Goal: Find specific page/section: Find specific page/section

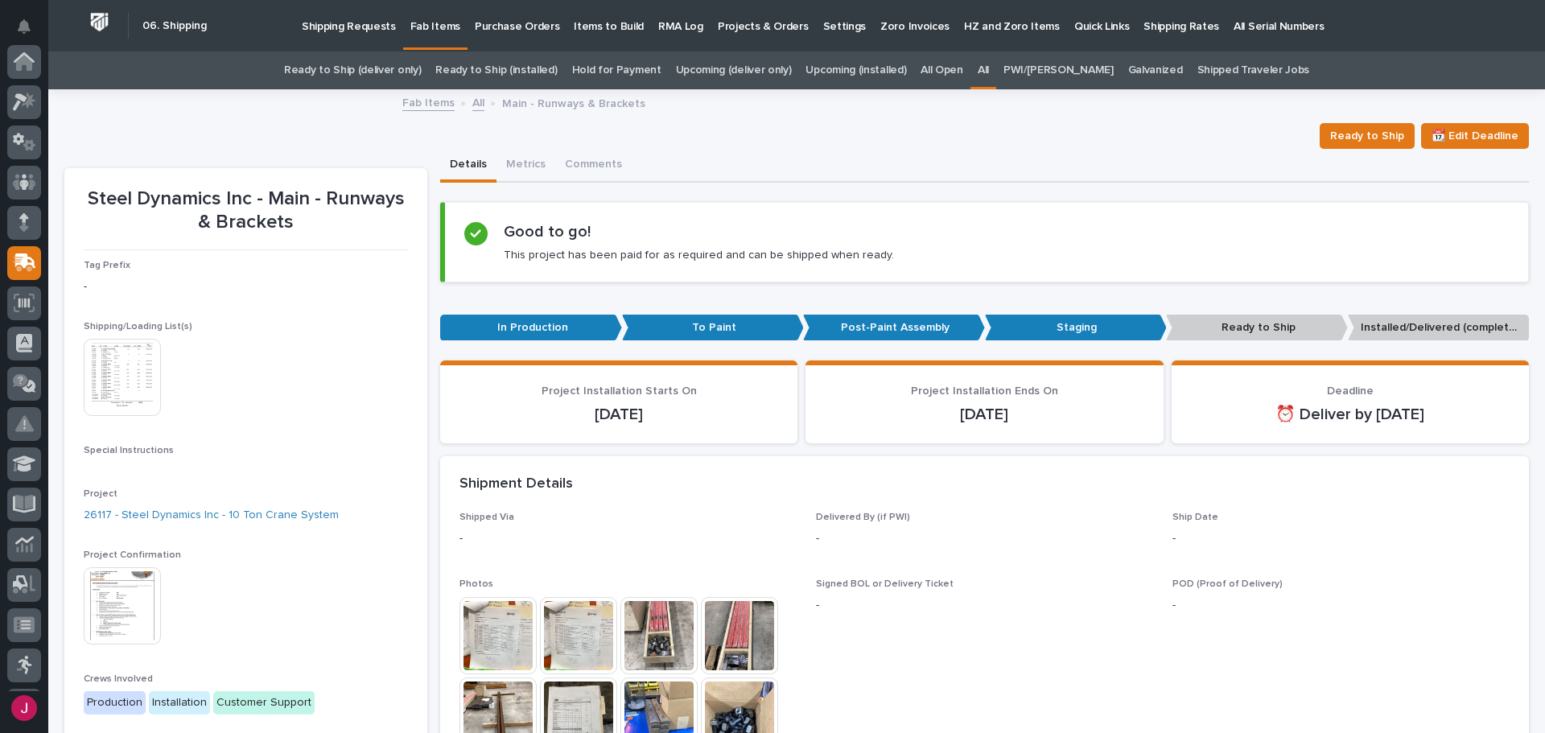
scroll to position [201, 0]
click at [989, 67] on link "All" at bounding box center [983, 70] width 11 height 38
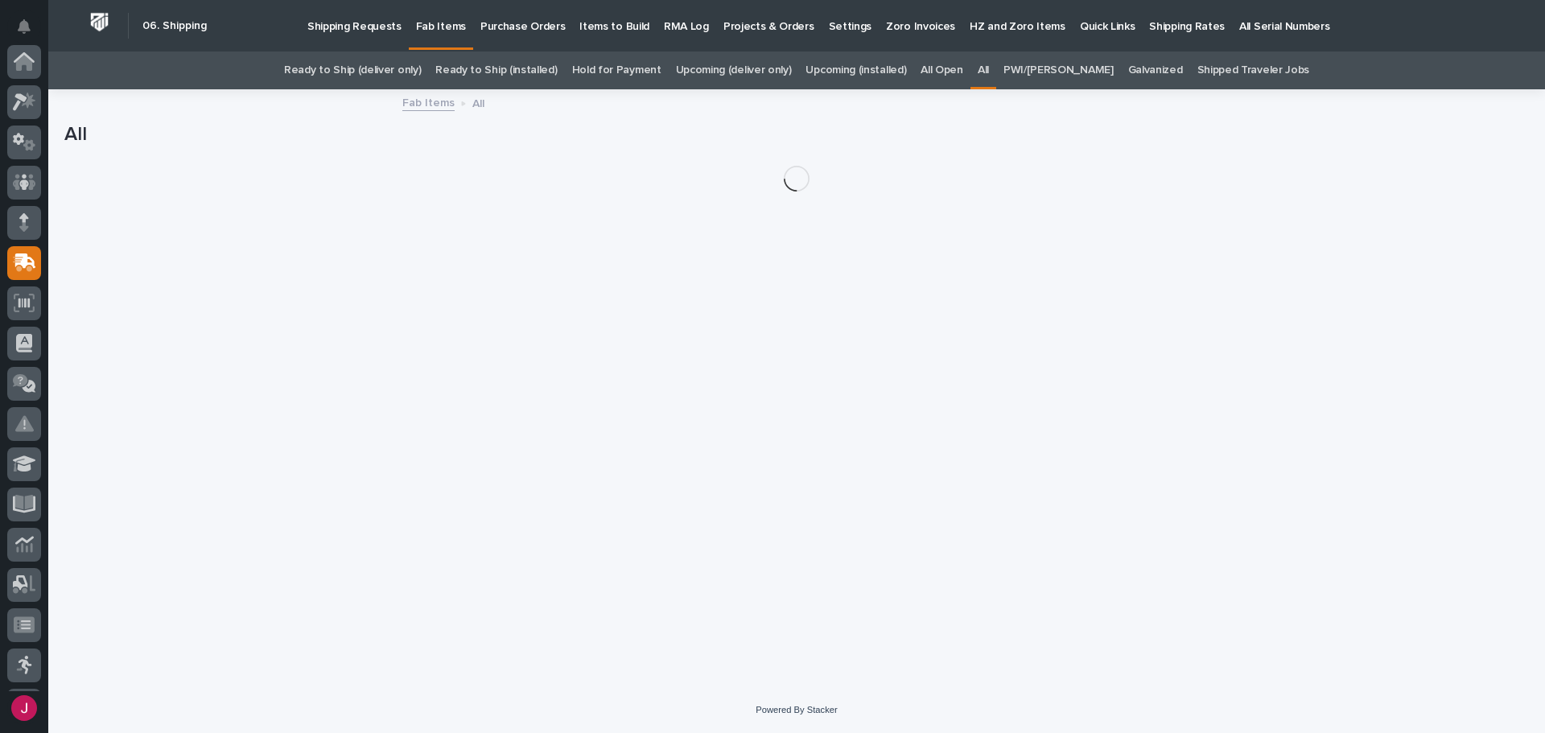
scroll to position [201, 0]
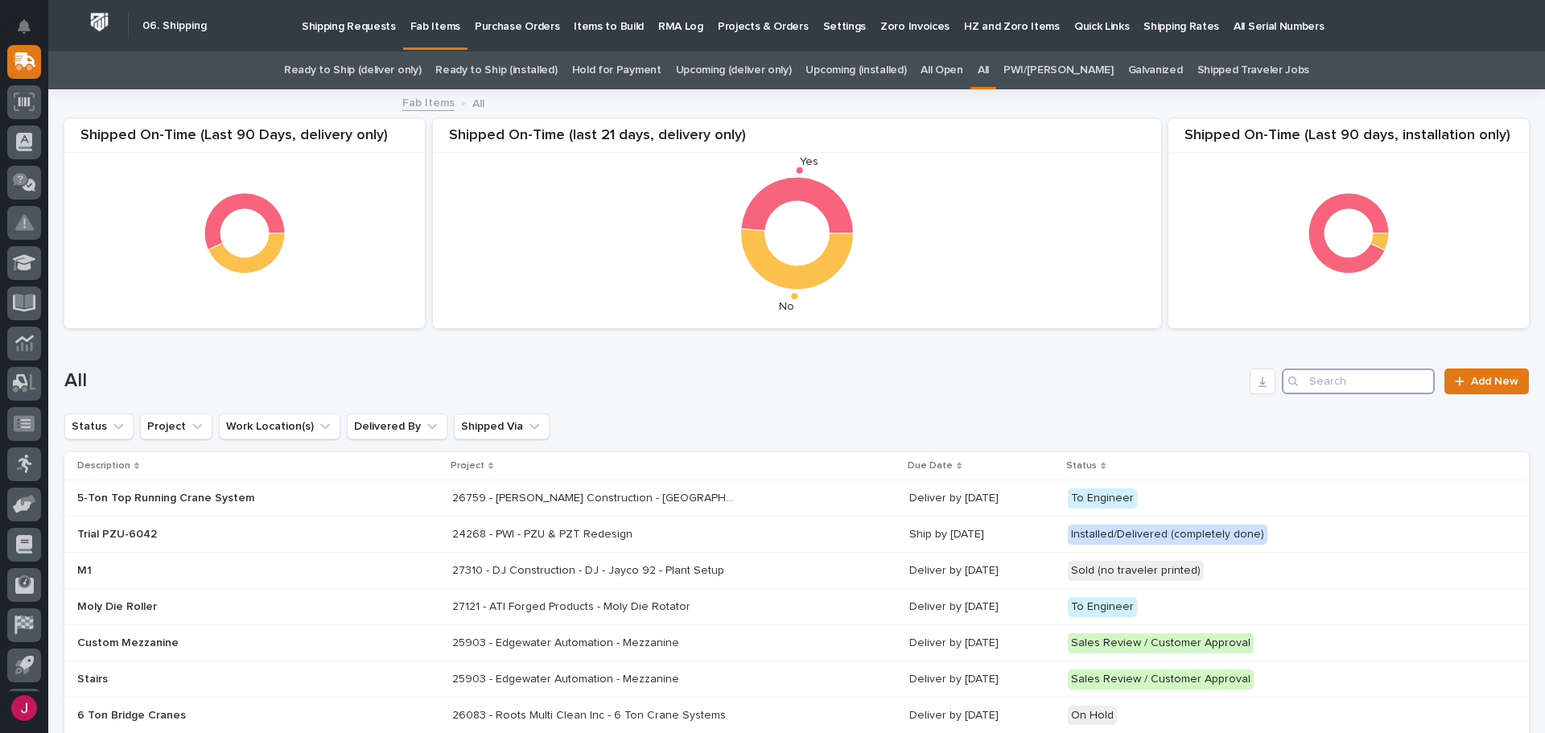
click at [1344, 380] on input "Search" at bounding box center [1358, 382] width 153 height 26
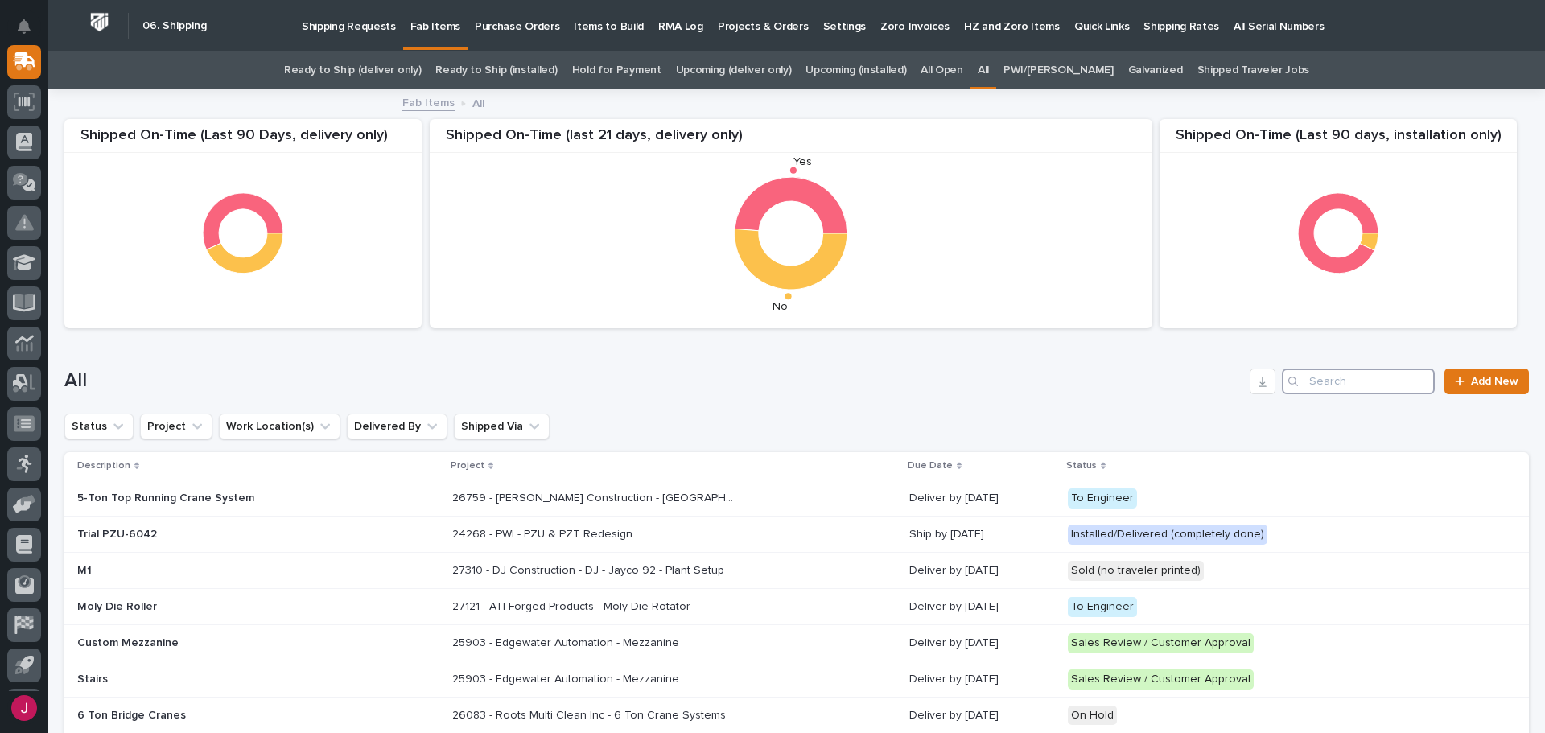
type input "2"
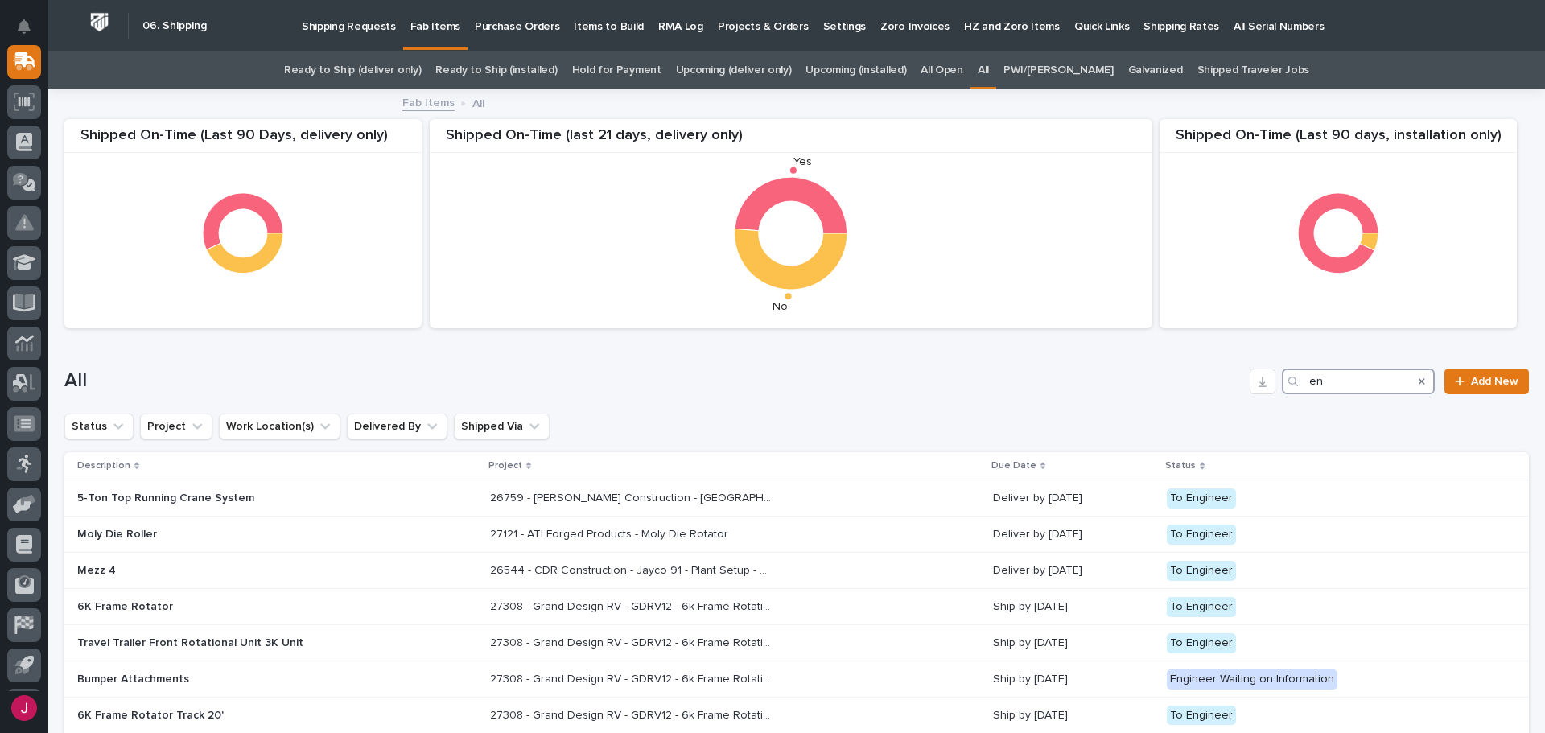
type input "e"
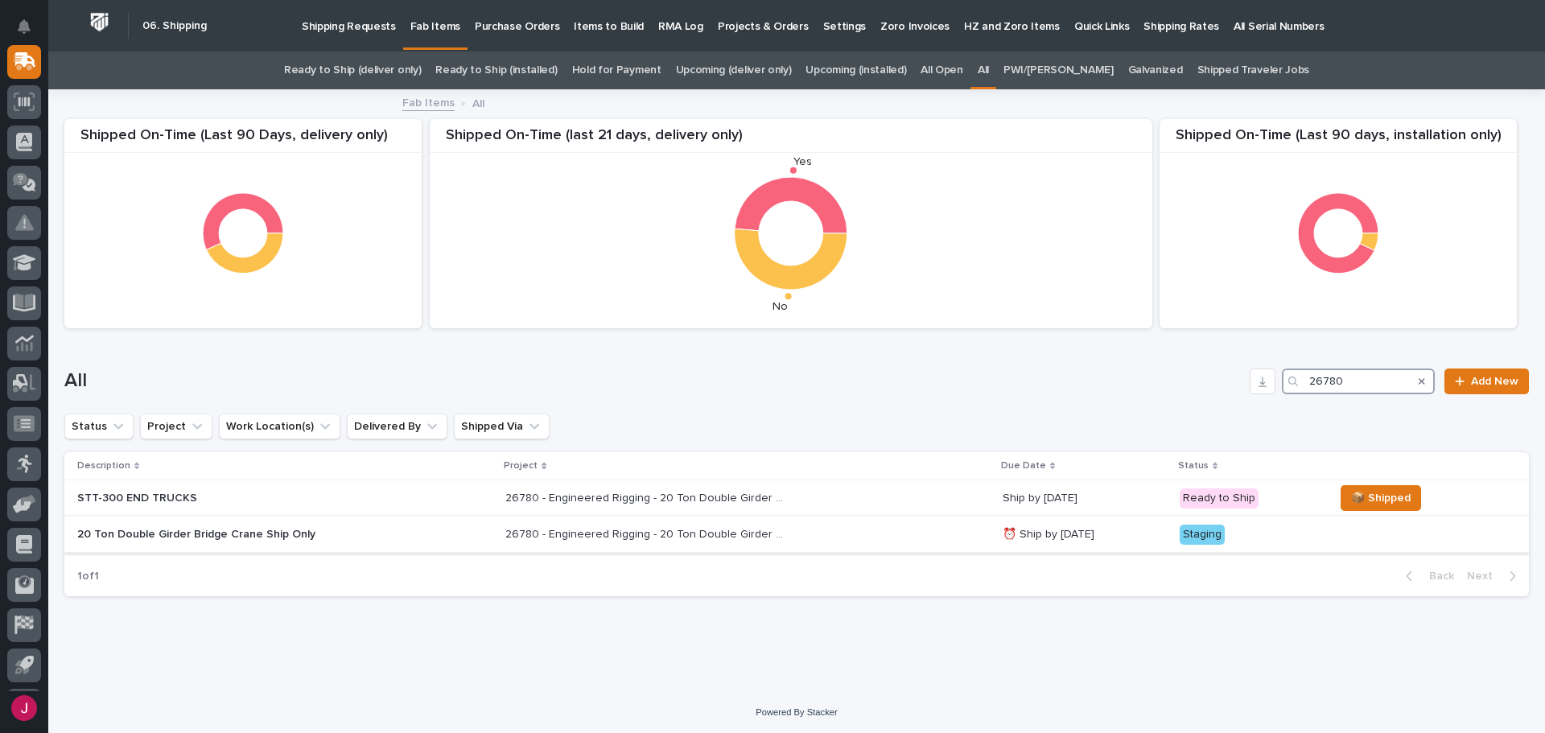
type input "26780"
click at [456, 540] on div "20 Ton Double Girder Bridge Crane Ship Only" at bounding box center [284, 534] width 415 height 27
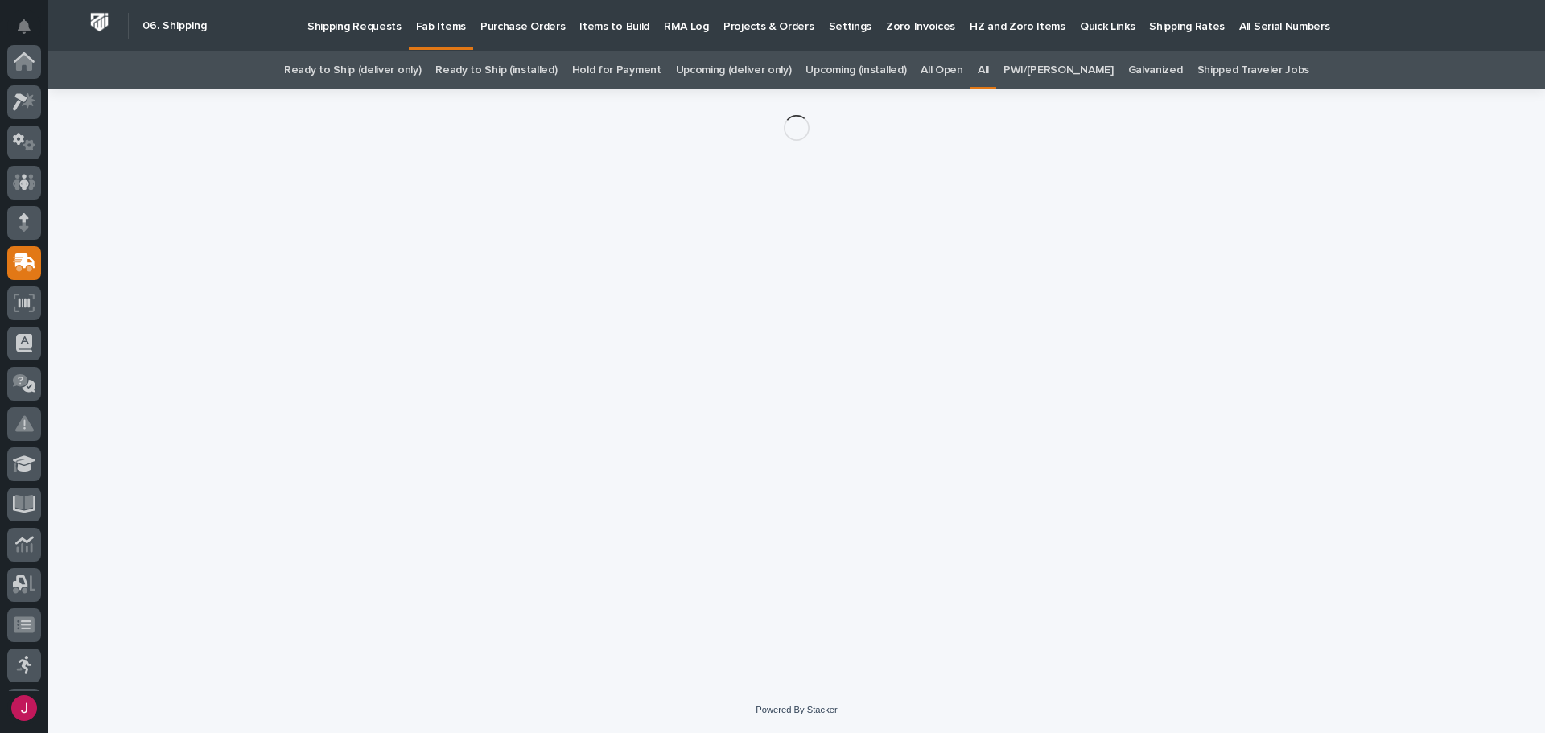
scroll to position [201, 0]
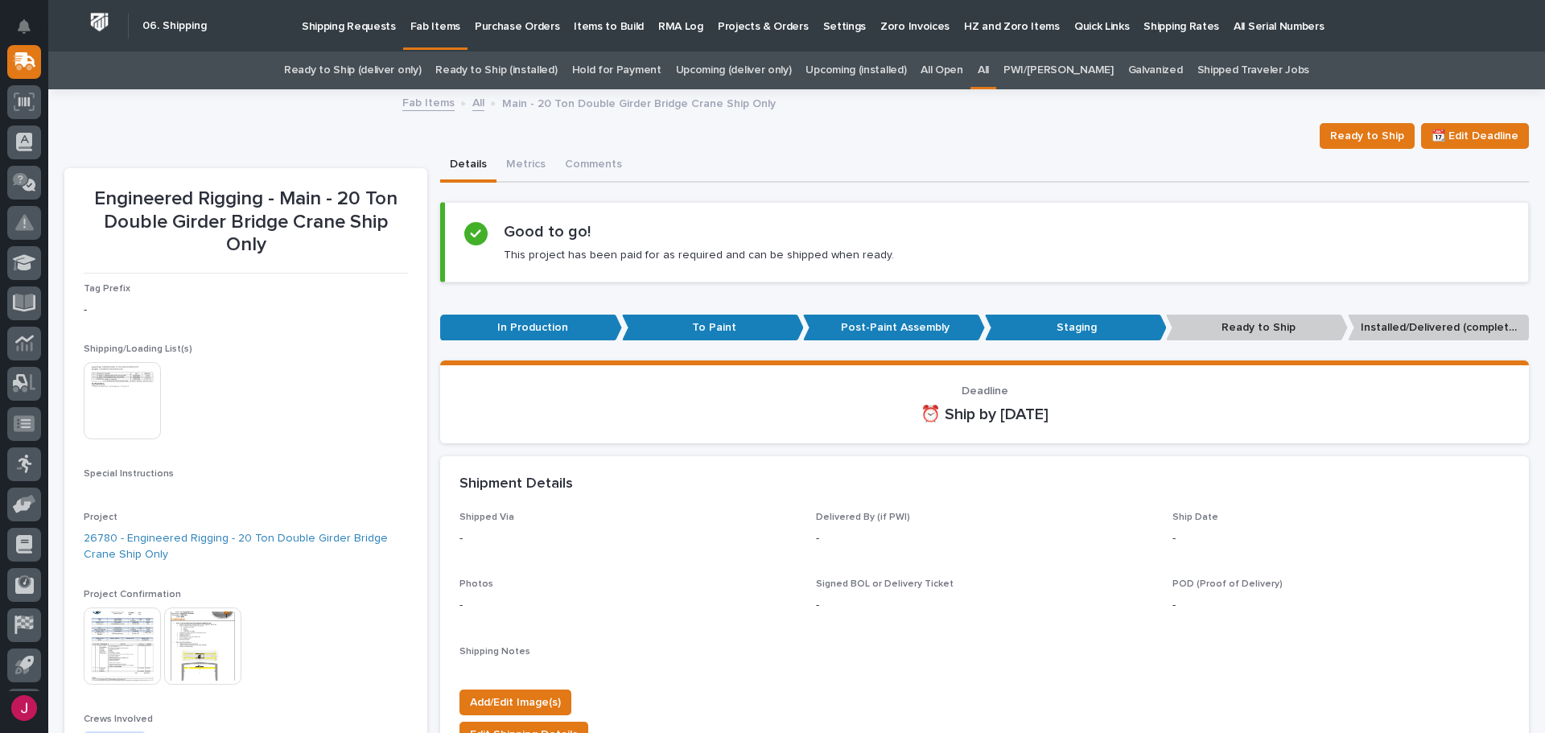
click at [145, 383] on img at bounding box center [122, 400] width 77 height 77
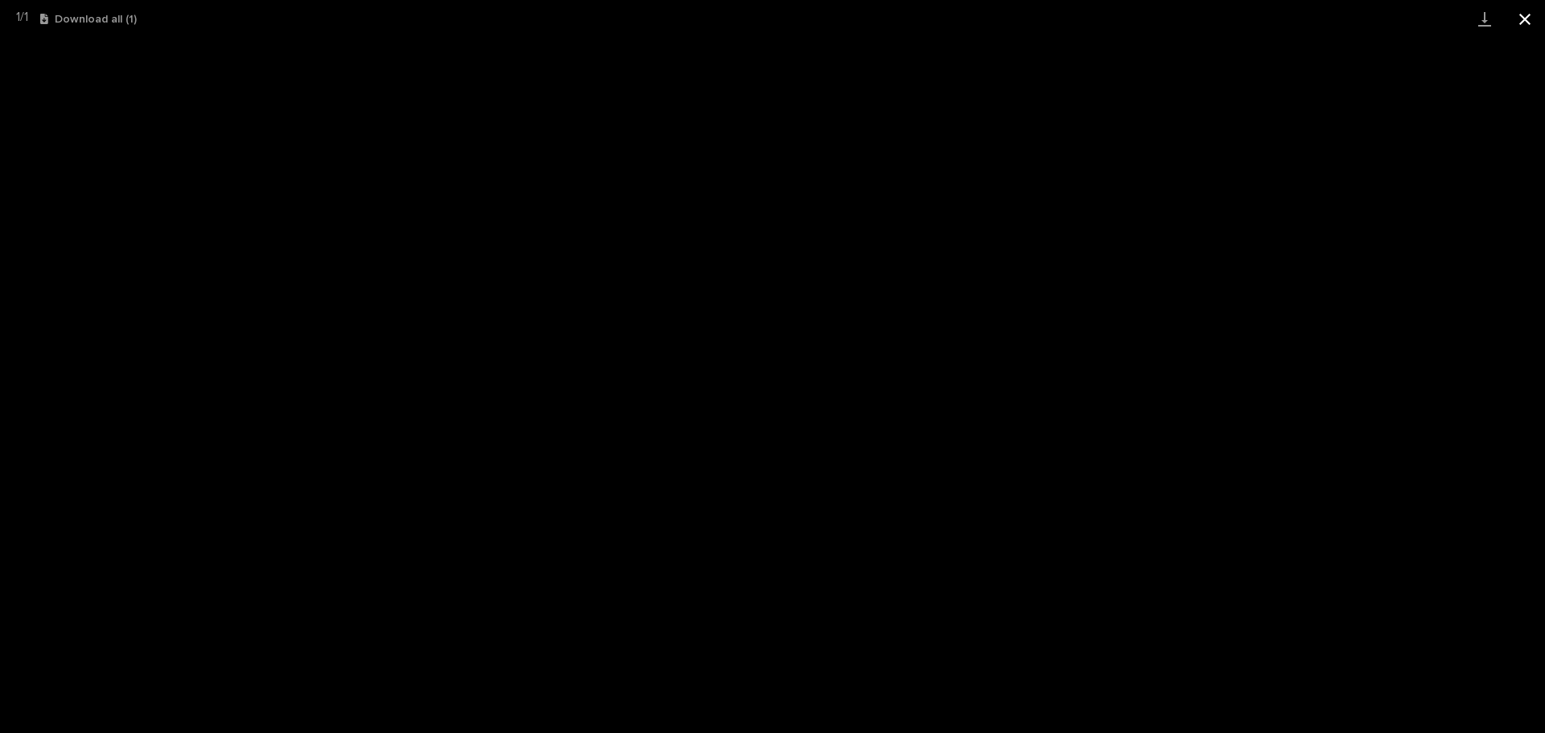
click at [1531, 20] on button "Close gallery" at bounding box center [1525, 19] width 40 height 38
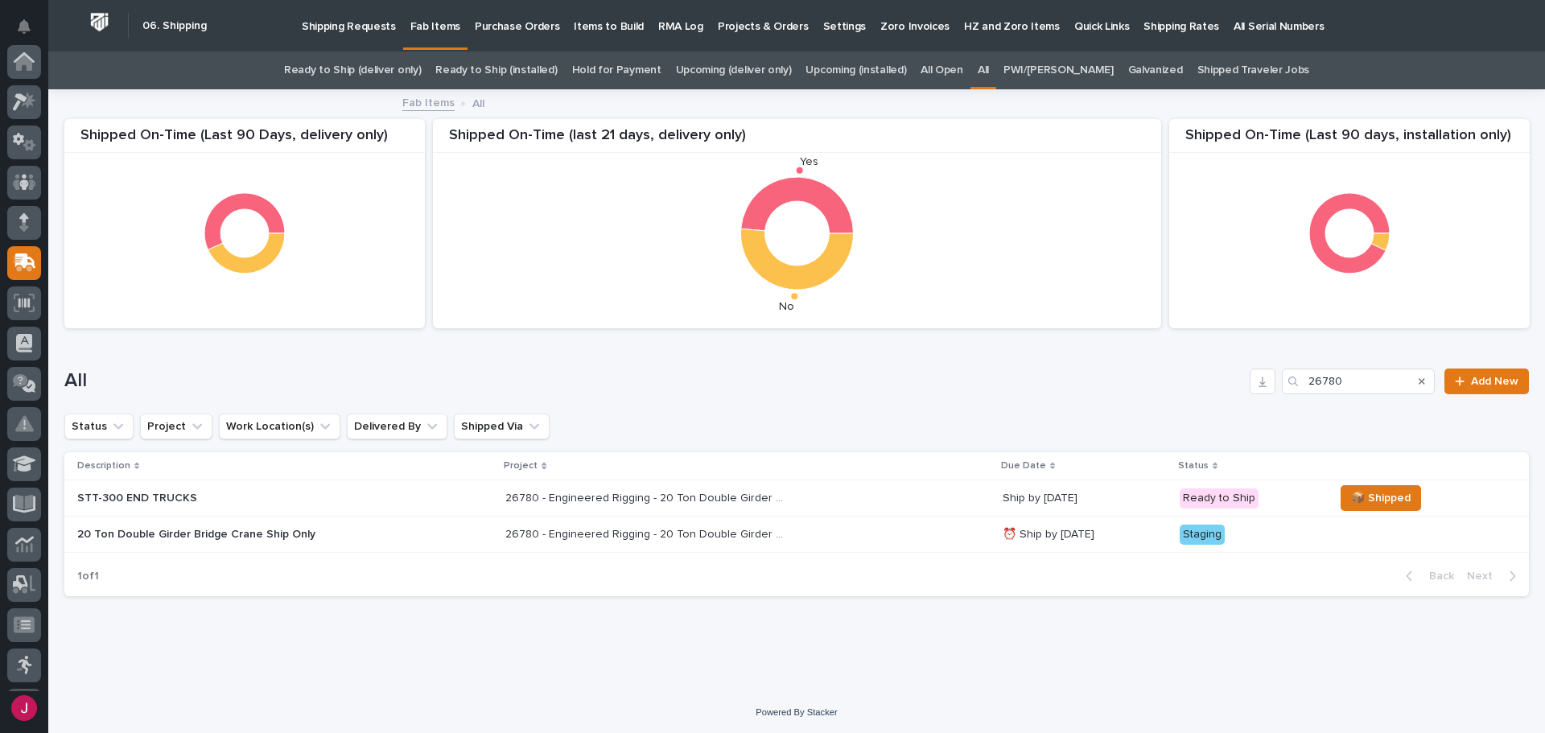
scroll to position [201, 0]
click at [299, 506] on div "STT-300 END TRUCKS" at bounding box center [284, 498] width 415 height 27
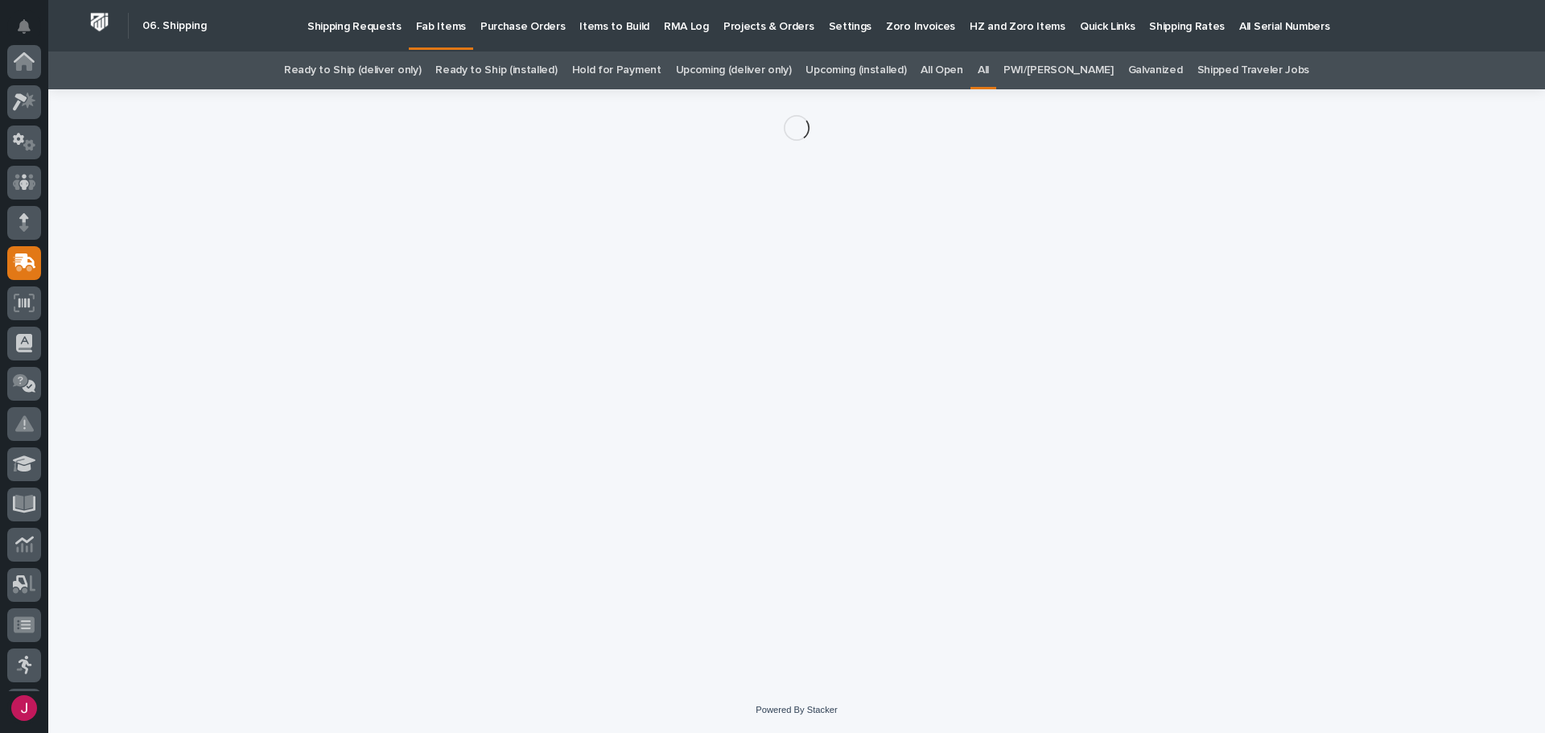
scroll to position [201, 0]
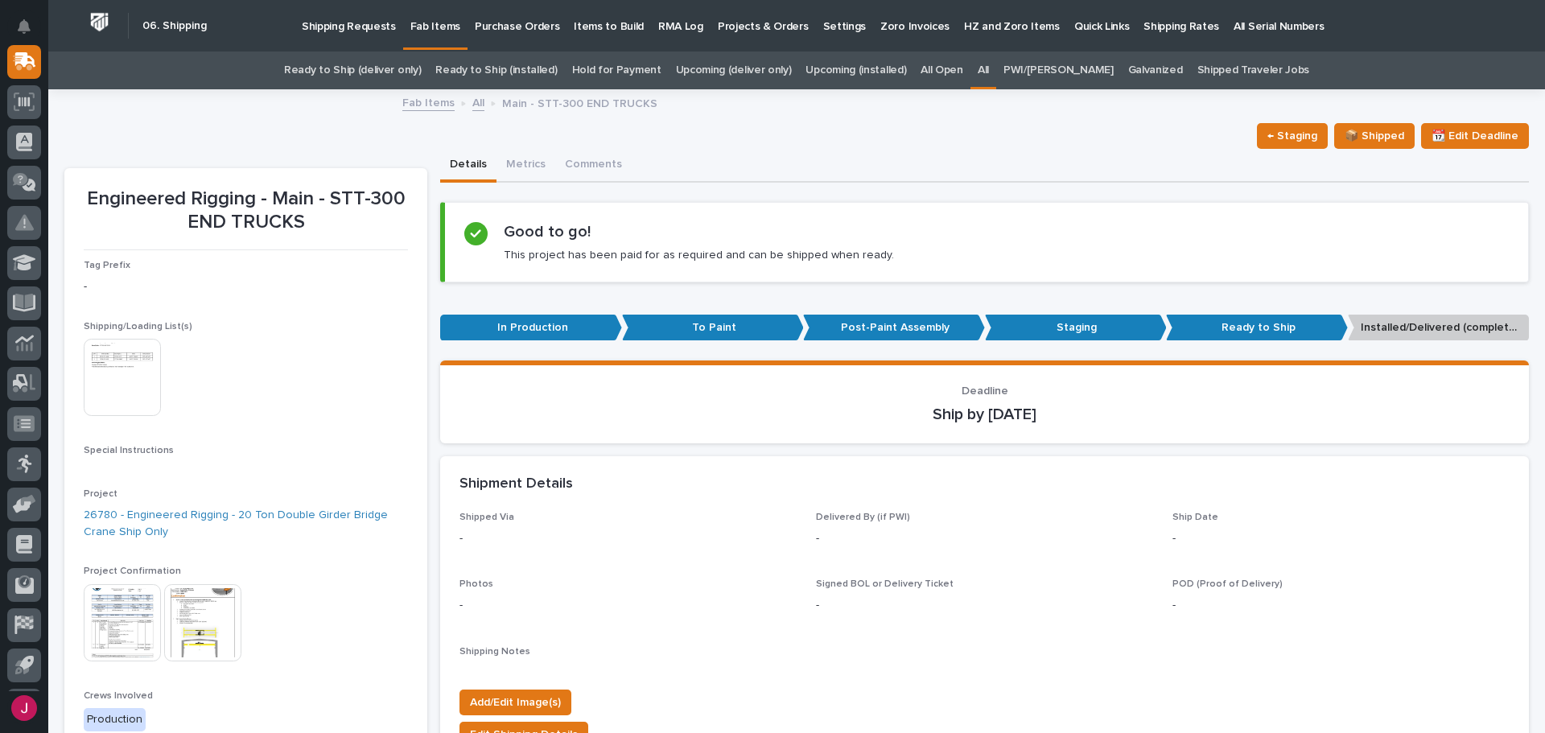
click at [124, 395] on img at bounding box center [122, 377] width 77 height 77
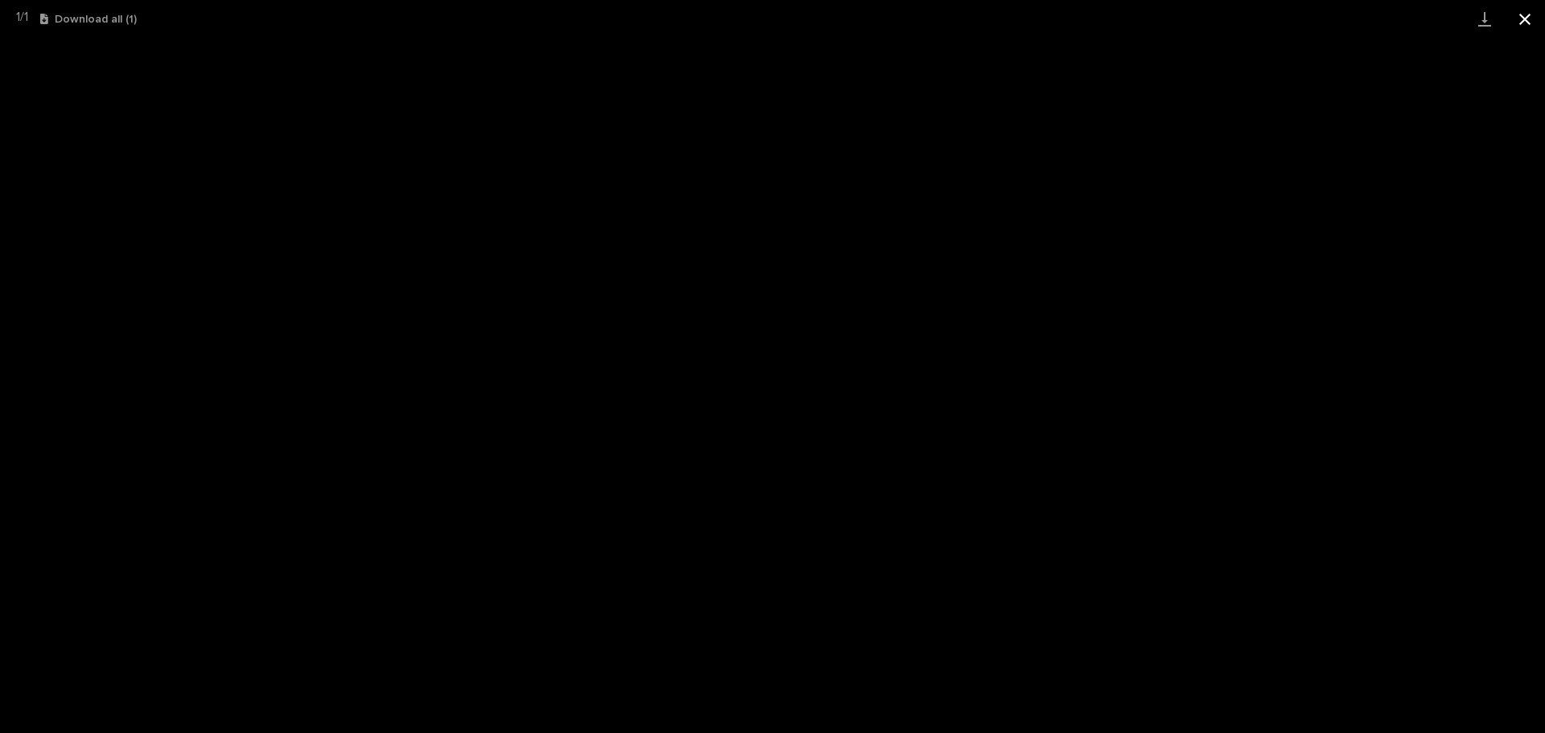
click at [1515, 15] on button "Close gallery" at bounding box center [1525, 19] width 40 height 38
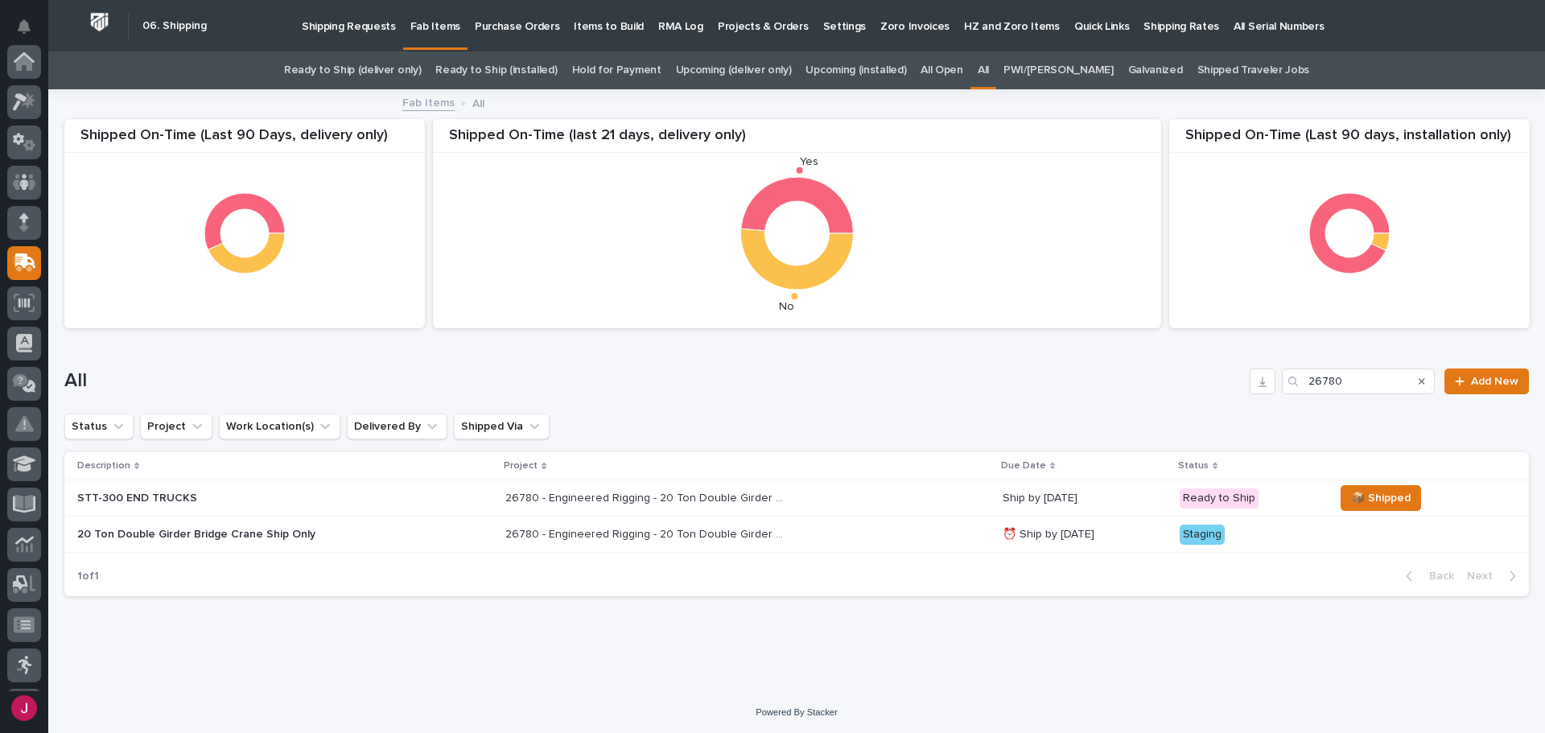
scroll to position [201, 0]
click at [247, 523] on div "20 Ton Double Girder Bridge Crane Ship Only" at bounding box center [284, 534] width 415 height 27
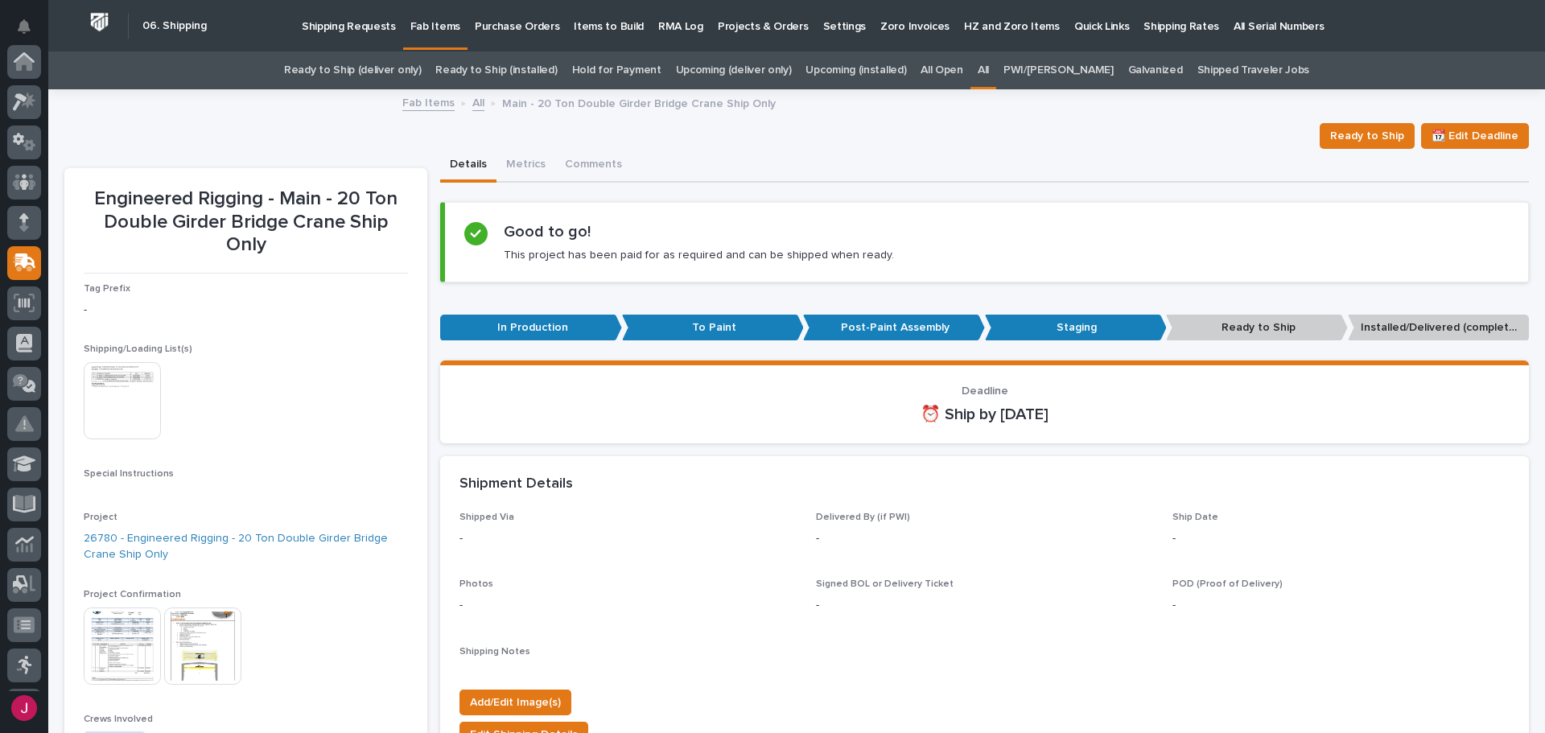
scroll to position [201, 0]
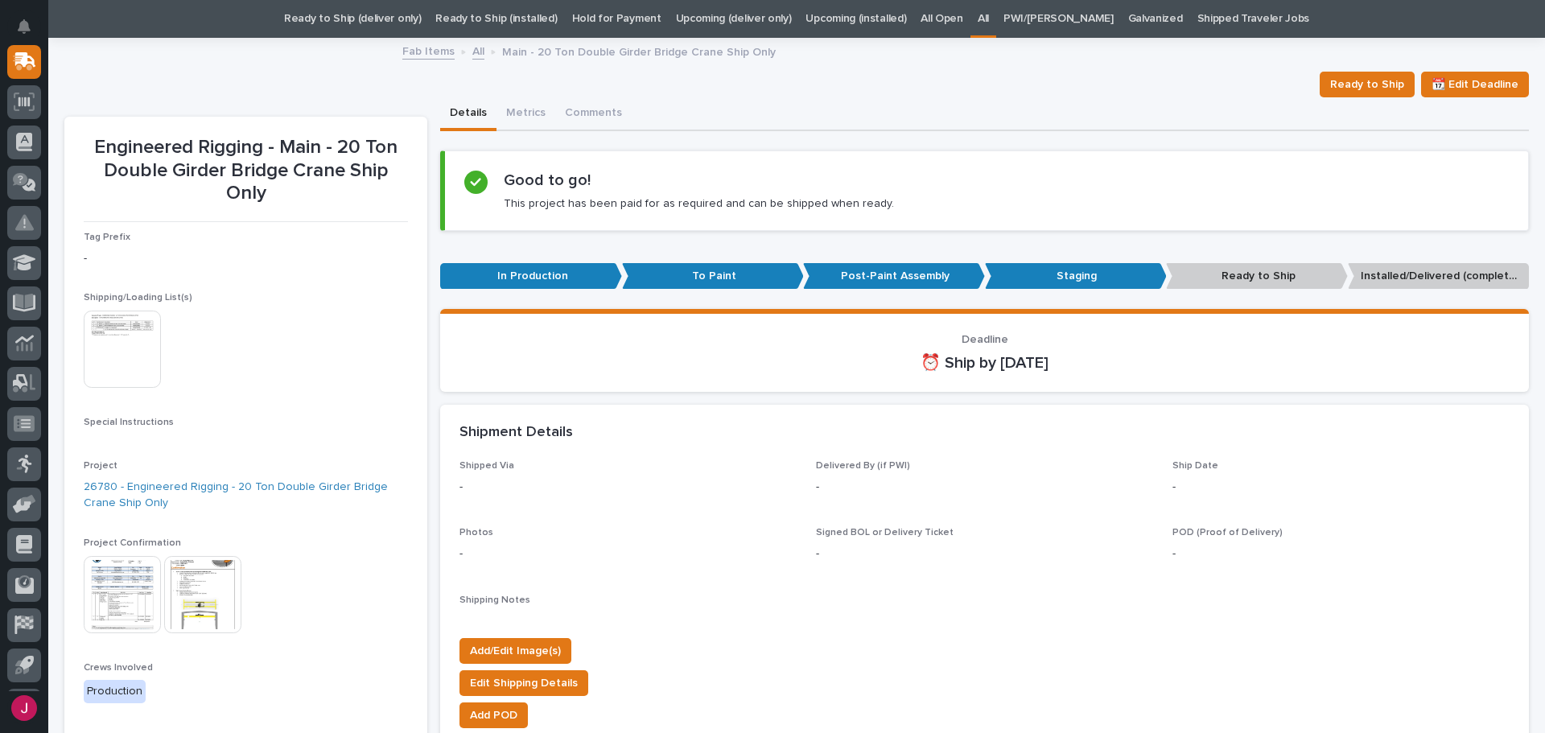
click at [138, 340] on img at bounding box center [122, 349] width 77 height 77
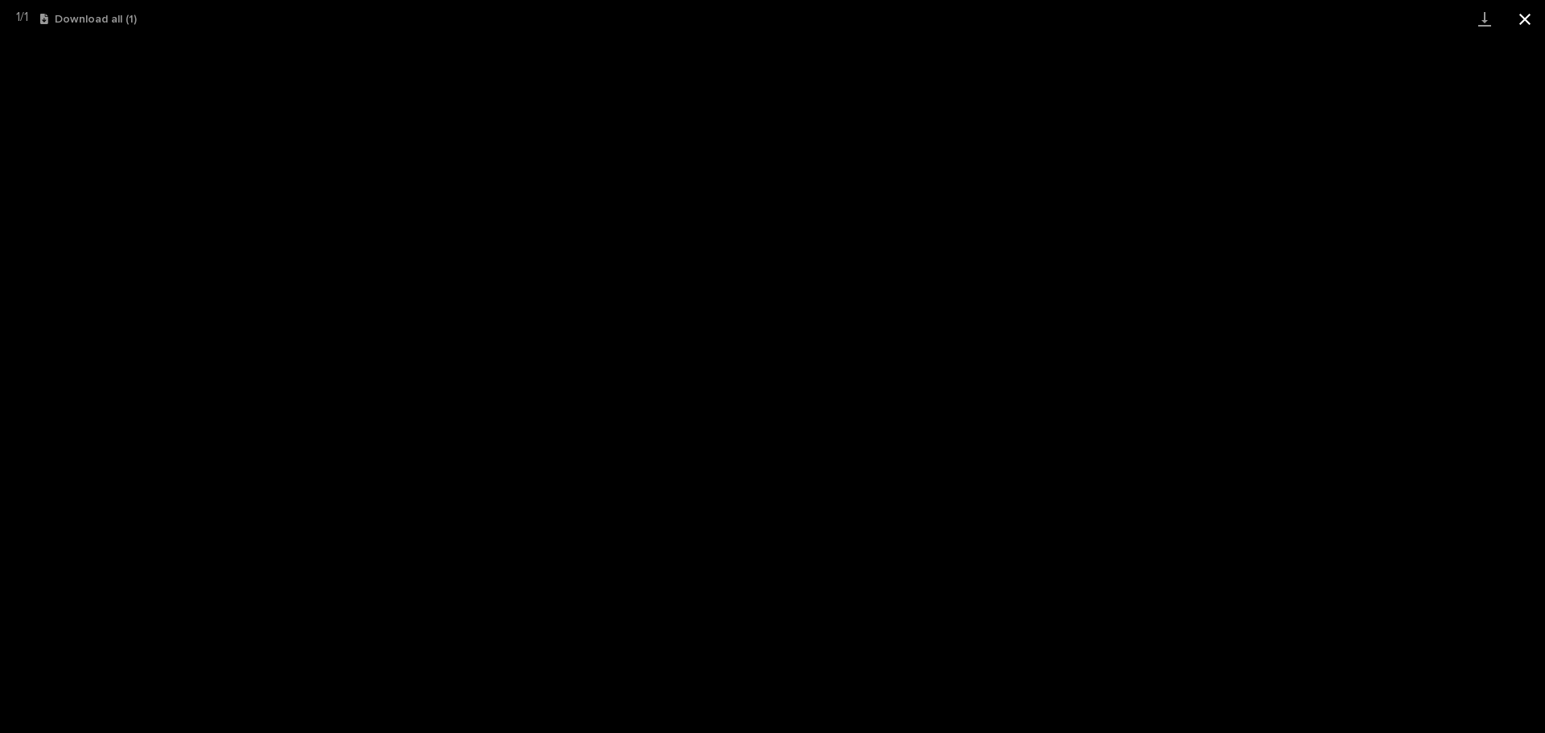
click at [1517, 11] on button "Close gallery" at bounding box center [1525, 19] width 40 height 38
